Goal: Information Seeking & Learning: Learn about a topic

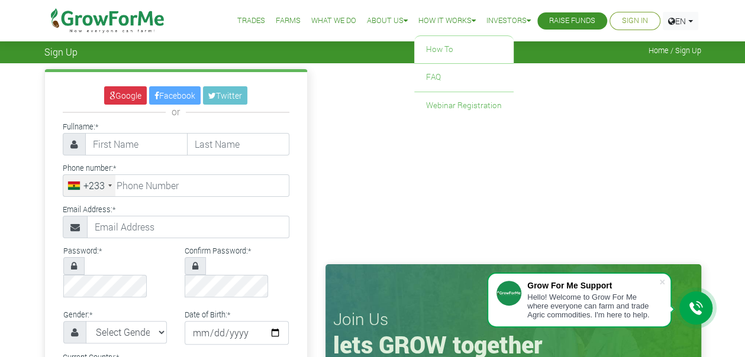
click at [462, 20] on link "How it Works" at bounding box center [446, 21] width 57 height 12
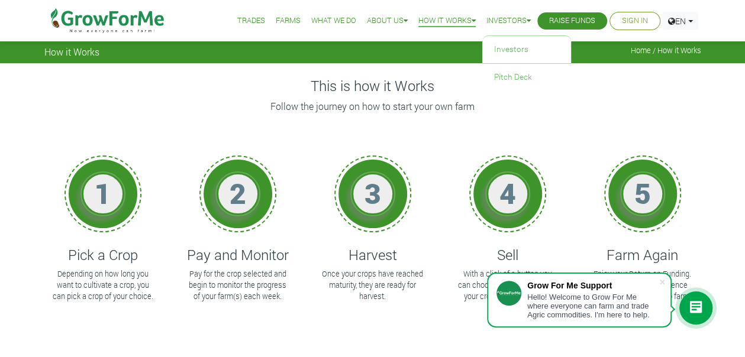
click at [506, 22] on link "Investors" at bounding box center [508, 21] width 44 height 12
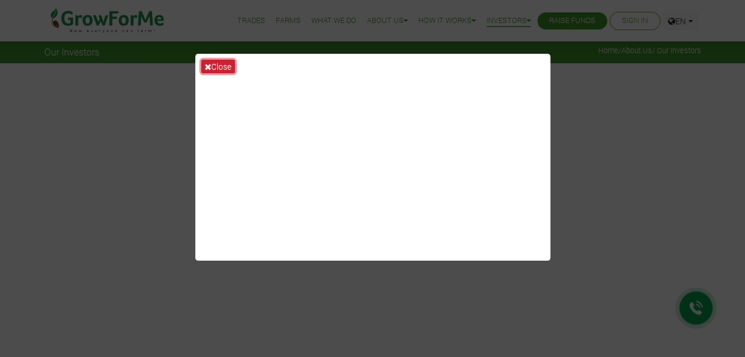
click at [209, 69] on icon at bounding box center [208, 67] width 7 height 8
